Goal: Complete application form

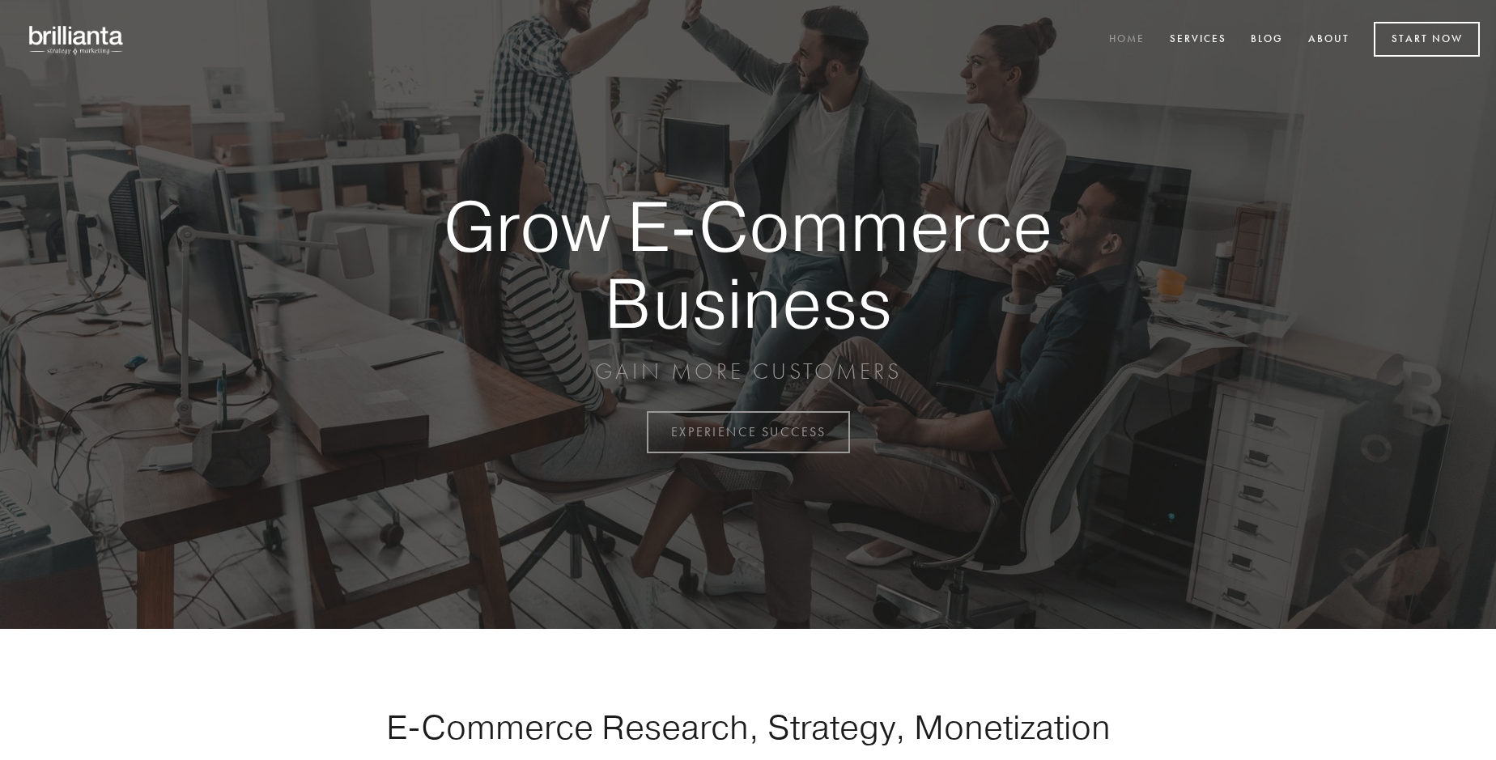
scroll to position [4243, 0]
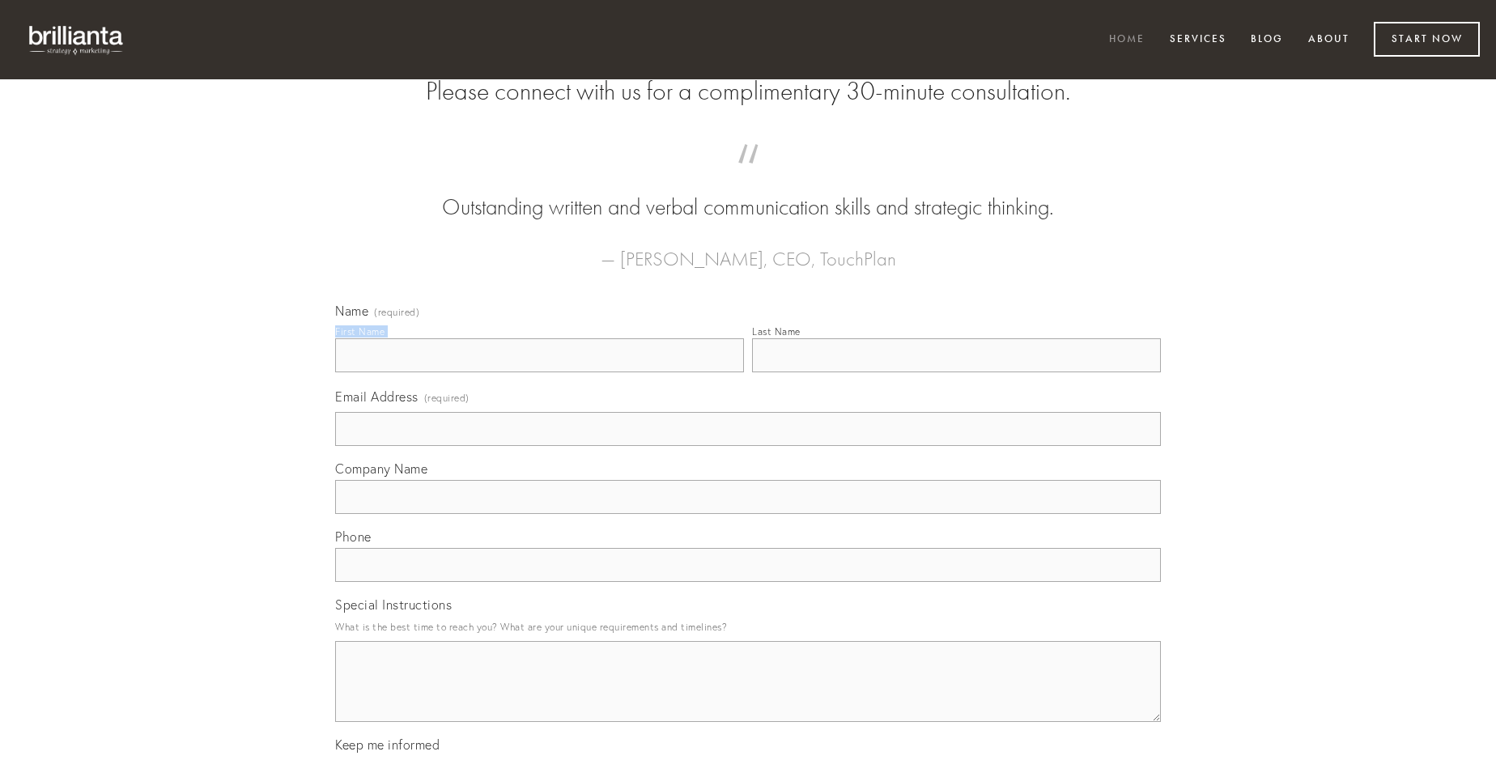
type input "[PERSON_NAME]"
click at [956, 372] on input "Last Name" at bounding box center [956, 355] width 409 height 34
type input "[PERSON_NAME]"
click at [748, 446] on input "Email Address (required)" at bounding box center [748, 429] width 826 height 34
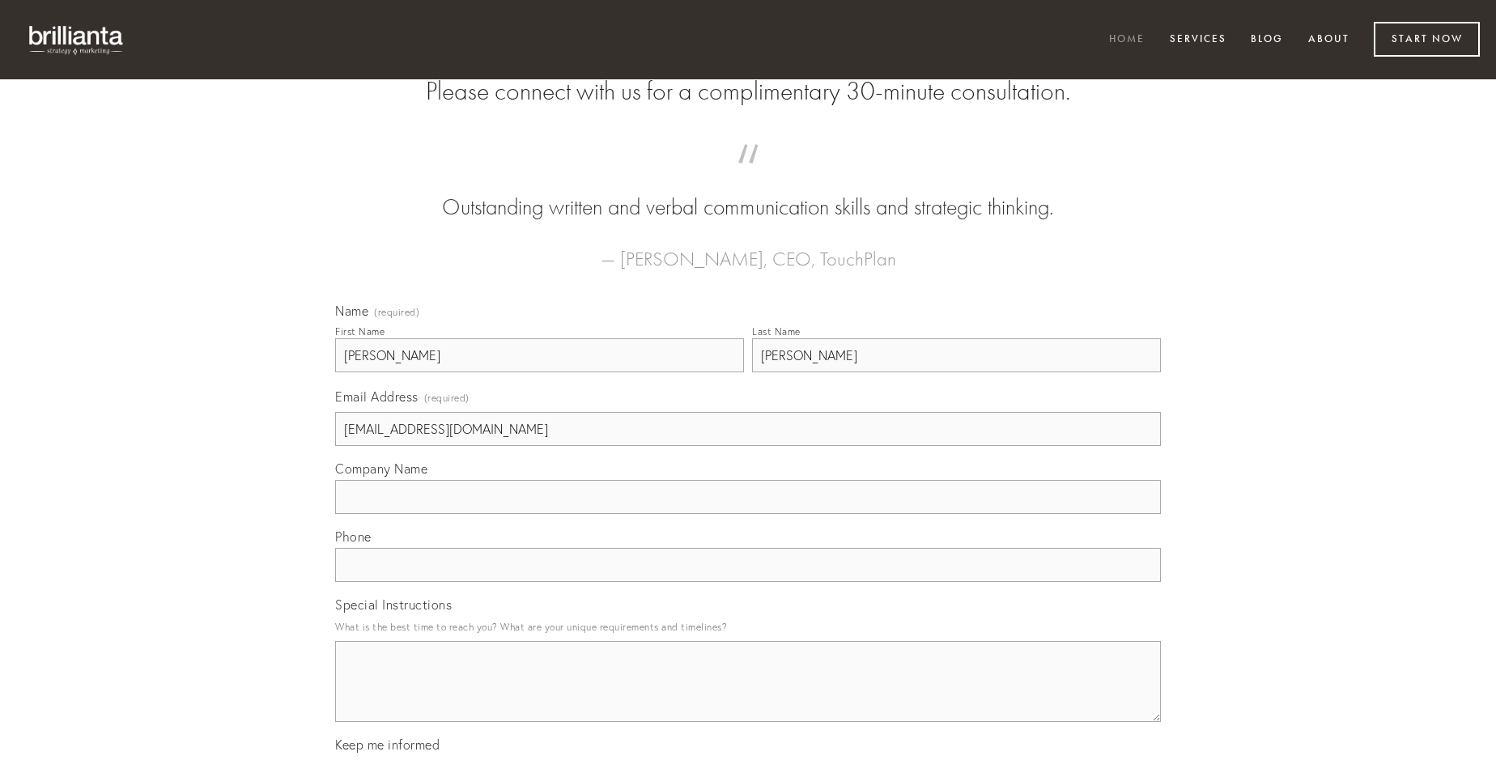
type input "[EMAIL_ADDRESS][DOMAIN_NAME]"
click at [748, 514] on input "Company Name" at bounding box center [748, 497] width 826 height 34
type input "assumenda"
click at [748, 582] on input "text" at bounding box center [748, 565] width 826 height 34
click at [748, 696] on textarea "Special Instructions" at bounding box center [748, 681] width 826 height 81
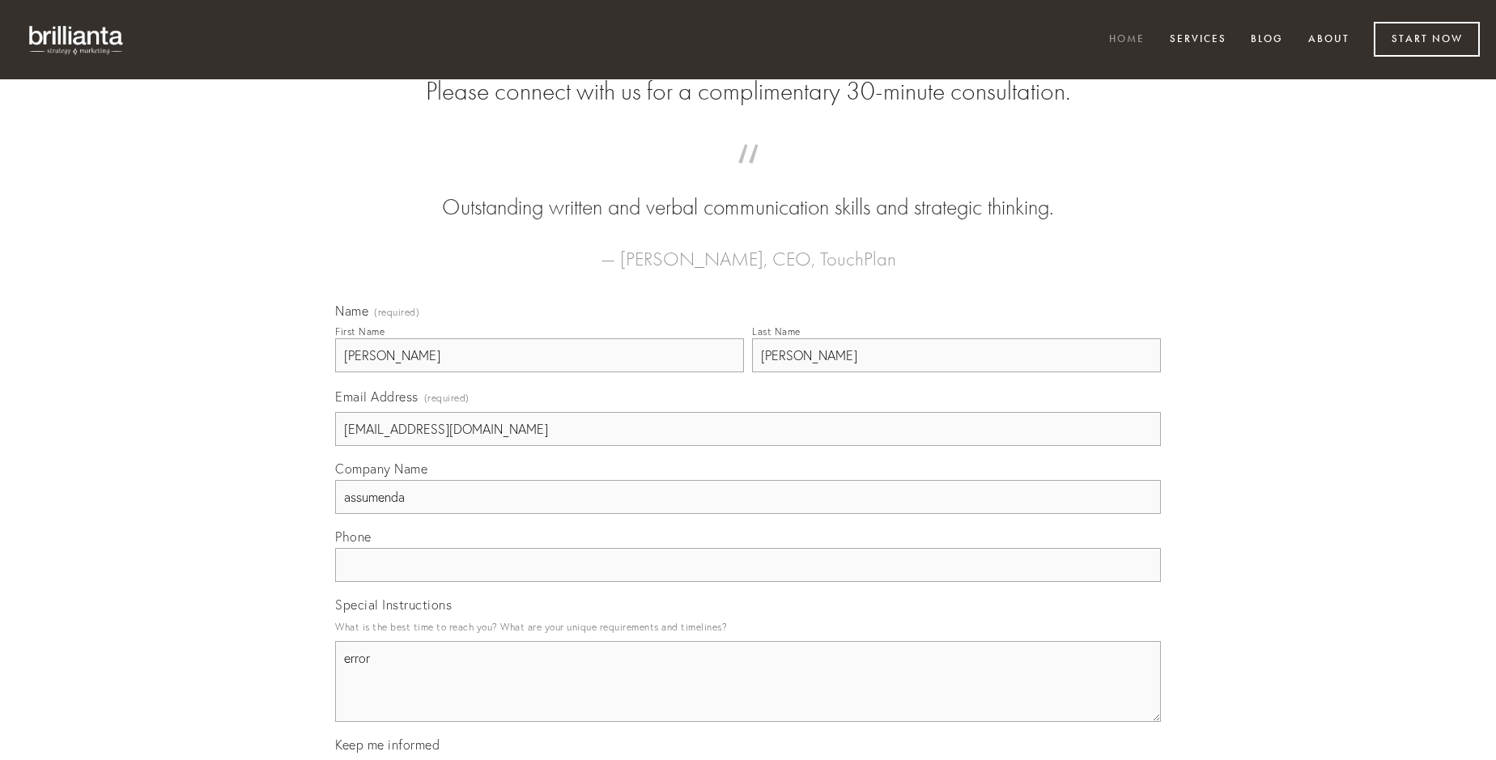
type textarea "error"
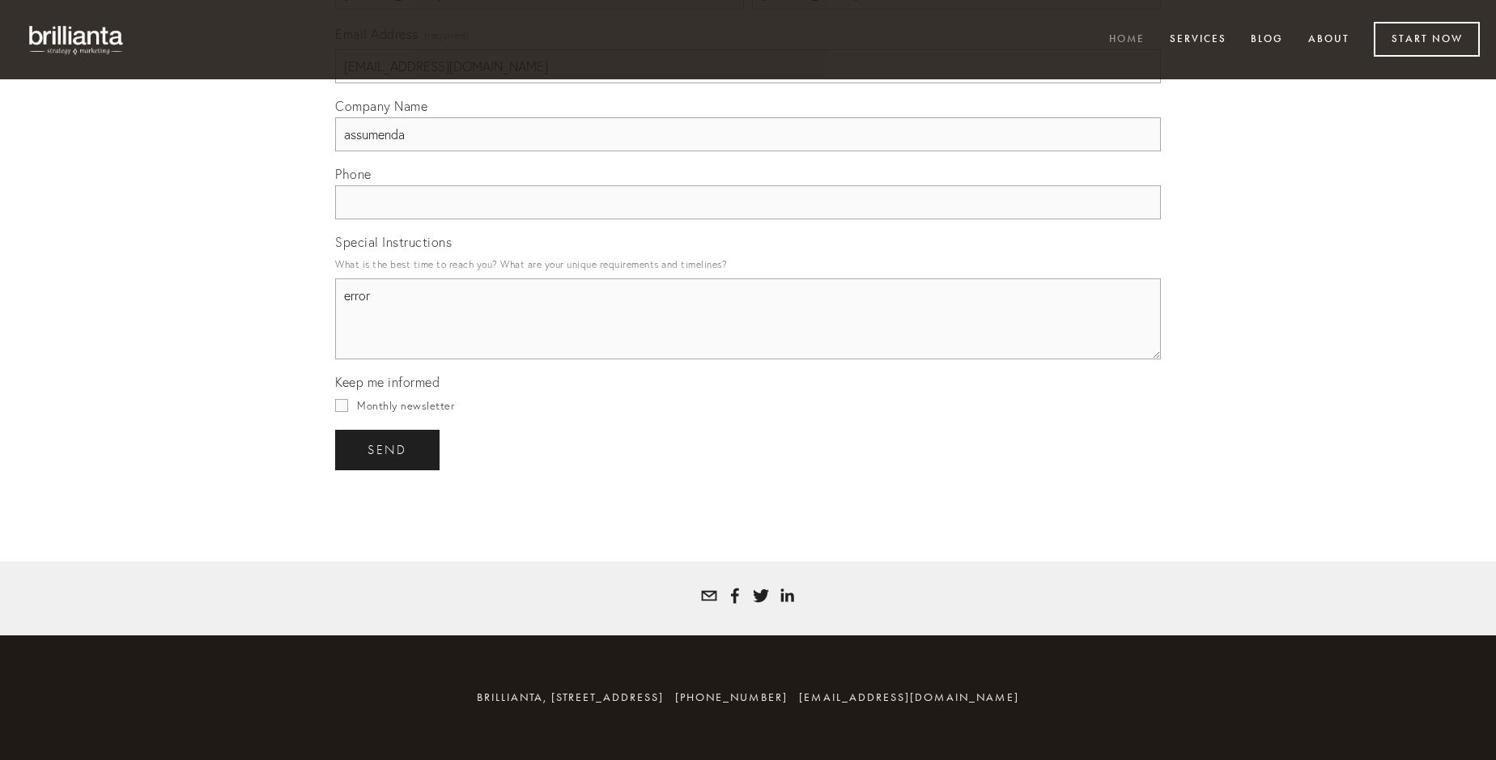
click at [389, 449] on span "send" at bounding box center [388, 450] width 40 height 15
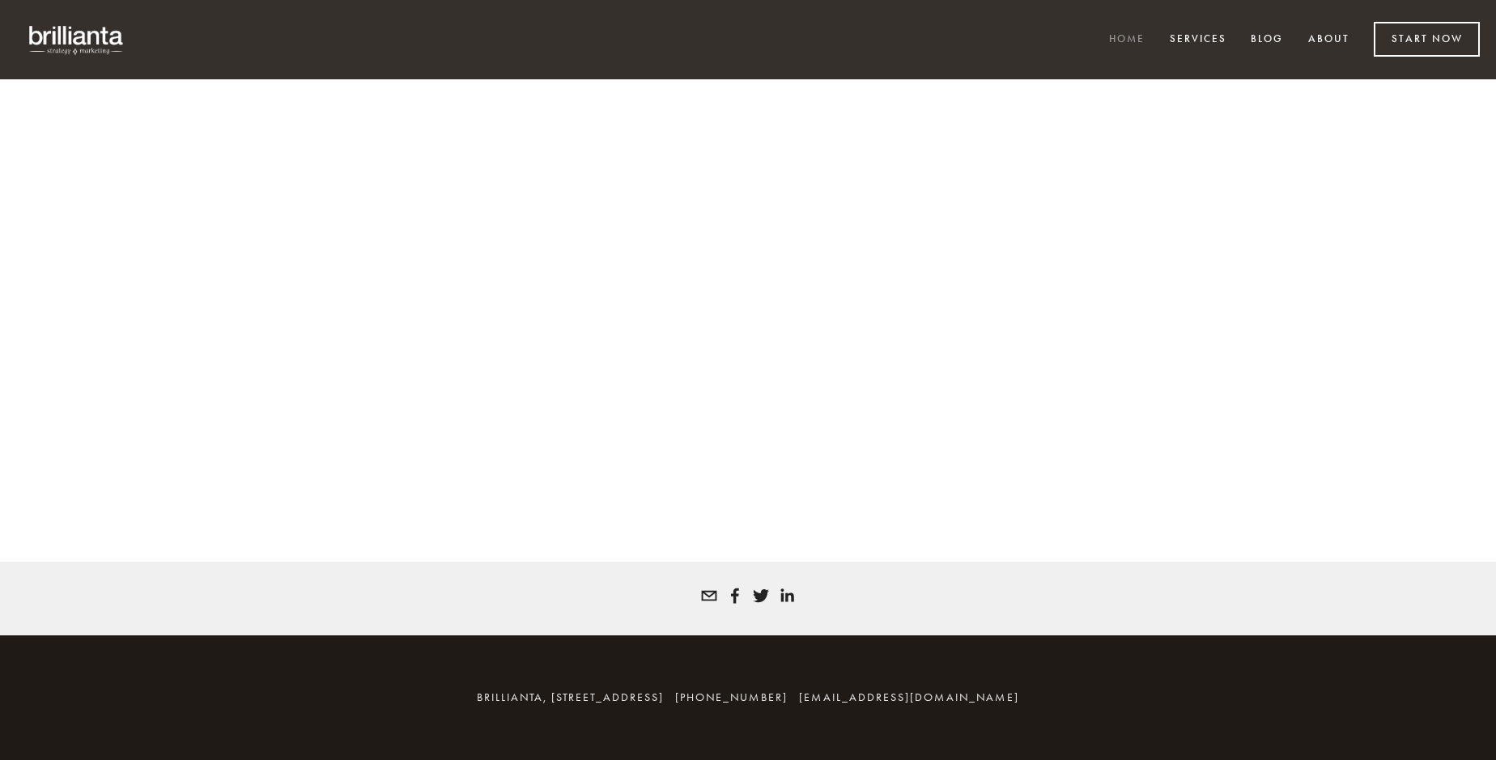
scroll to position [4222, 0]
